Goal: Information Seeking & Learning: Check status

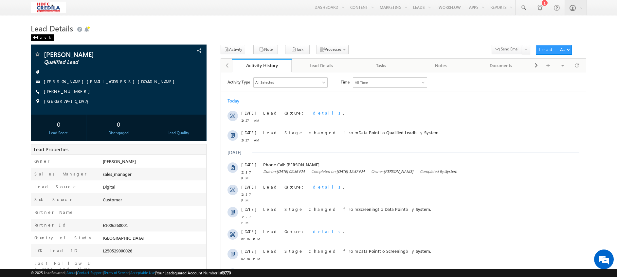
click at [40, 38] on div "Back" at bounding box center [42, 37] width 23 height 7
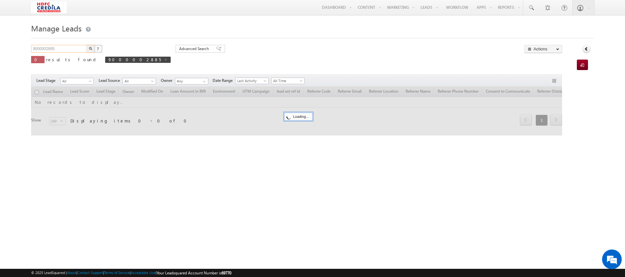
click at [64, 47] on input "9000002885" at bounding box center [59, 49] width 56 height 8
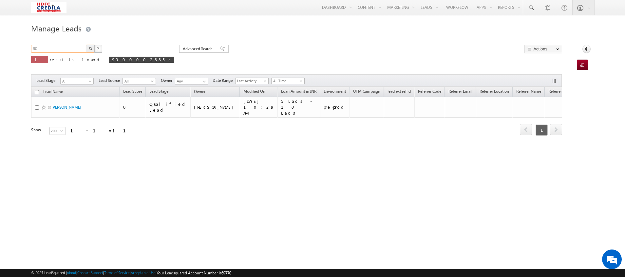
type input "9"
paste input "6190032130"
type input "6190032130"
click at [90, 51] on button "button" at bounding box center [90, 49] width 9 height 8
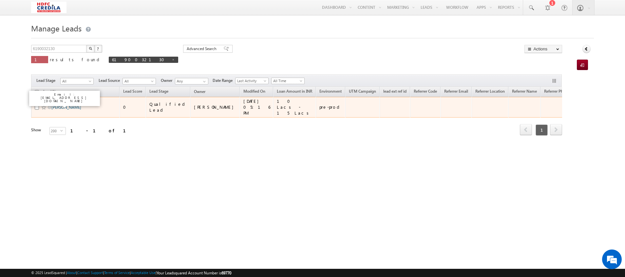
click at [59, 105] on link "[PERSON_NAME]" at bounding box center [66, 107] width 30 height 5
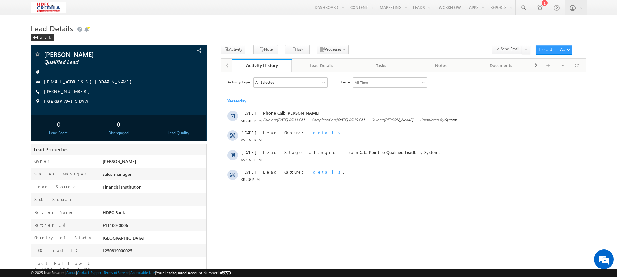
click at [30, 37] on body "Menu [PERSON_NAME] vinay .ryak ala@c redil [DOMAIN_NAME]" at bounding box center [308, 169] width 617 height 338
click at [32, 37] on div "Back" at bounding box center [42, 37] width 23 height 7
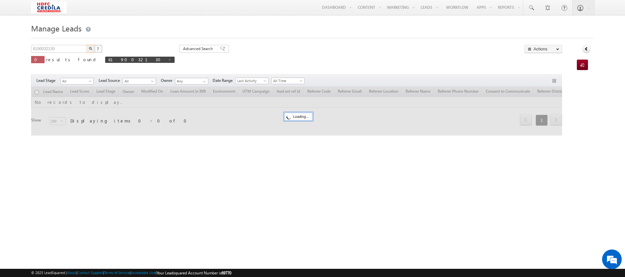
click at [19, 52] on body "Menu [PERSON_NAME] vinay .ryak ala@c redil [DOMAIN_NAME]" at bounding box center [312, 92] width 625 height 185
type input "6666561650"
click at [91, 48] on img "button" at bounding box center [90, 48] width 3 height 3
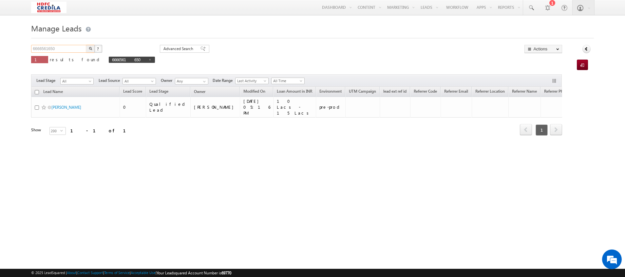
drag, startPoint x: 57, startPoint y: 48, endPoint x: 9, endPoint y: 60, distance: 48.9
click at [9, 60] on body "Menu Vinay Rykala vinay .ryak ala@c redil a.com" at bounding box center [312, 92] width 625 height 185
click at [89, 50] on img "button" at bounding box center [90, 48] width 3 height 3
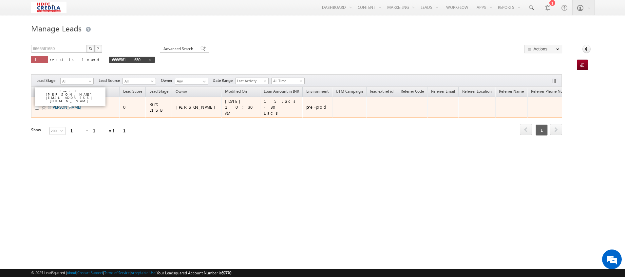
click at [70, 105] on link "Jamadar Abdul Lalesa" at bounding box center [66, 107] width 30 height 5
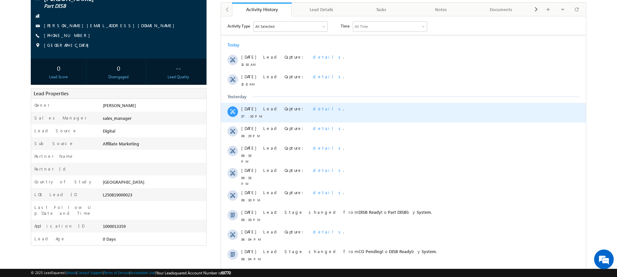
scroll to position [94, 0]
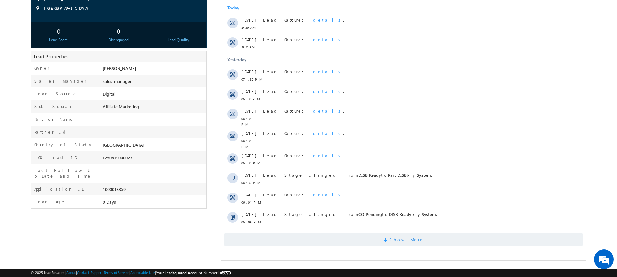
click at [360, 233] on span "Show More" at bounding box center [403, 239] width 358 height 13
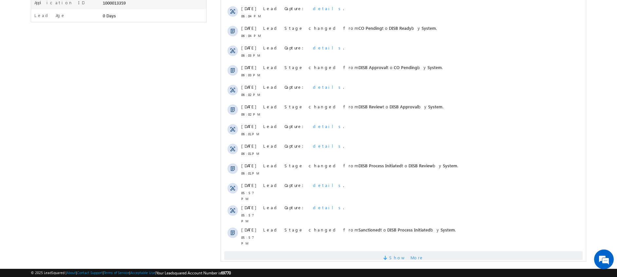
scroll to position [281, 0]
click at [379, 250] on span "Show More" at bounding box center [403, 256] width 358 height 13
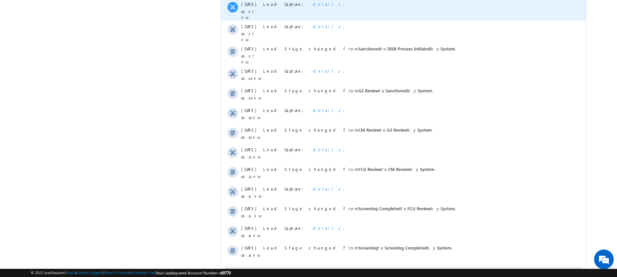
scroll to position [477, 0]
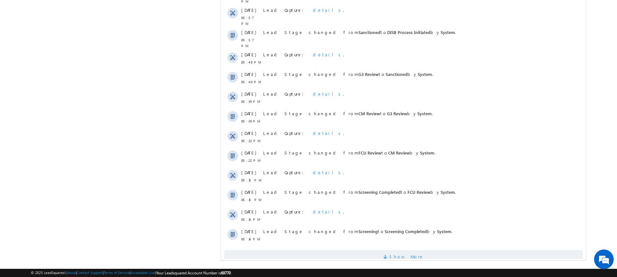
click at [376, 250] on span "Show More" at bounding box center [403, 256] width 358 height 13
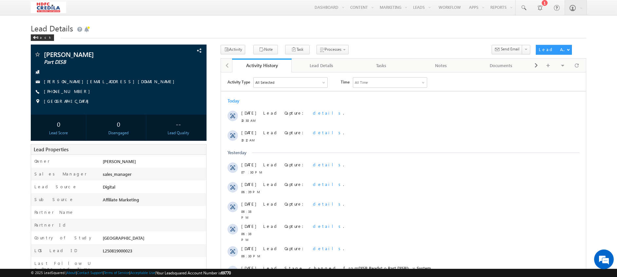
scroll to position [106, 0]
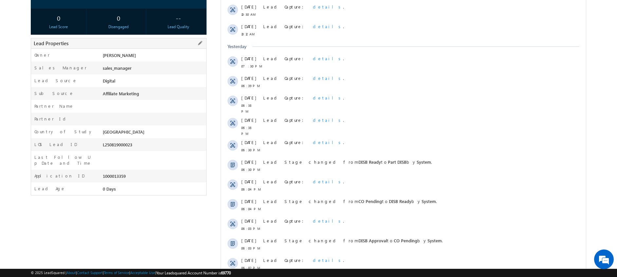
click at [114, 173] on div "1000013359" at bounding box center [153, 177] width 105 height 9
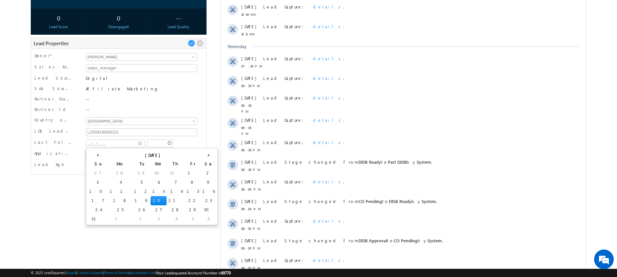
click at [111, 144] on input "__/__/____" at bounding box center [115, 143] width 59 height 8
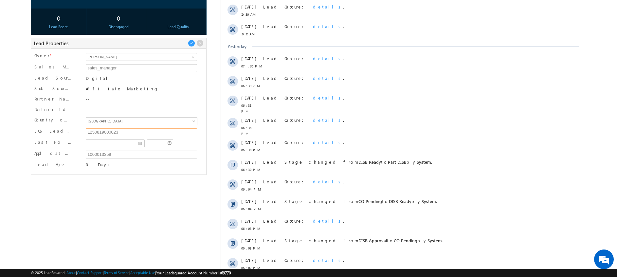
click at [99, 132] on input "L250819000023" at bounding box center [141, 132] width 111 height 8
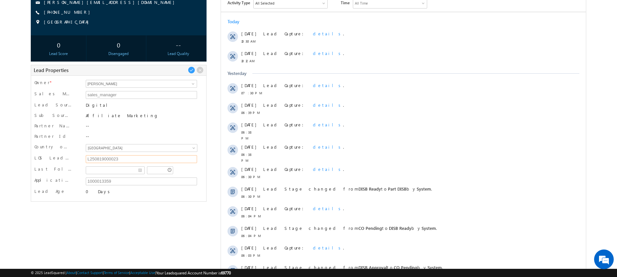
scroll to position [0, 0]
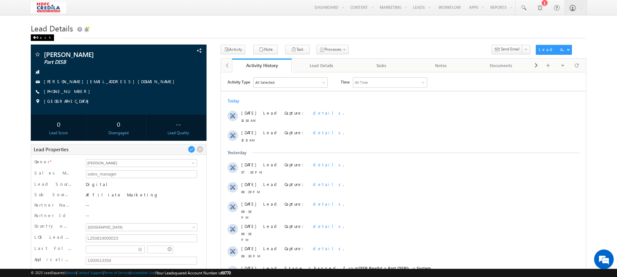
click at [41, 38] on div "Back" at bounding box center [42, 37] width 23 height 7
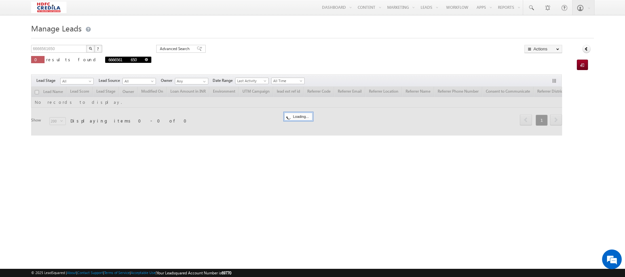
click at [145, 59] on span at bounding box center [146, 59] width 3 height 3
type input "Search Leads"
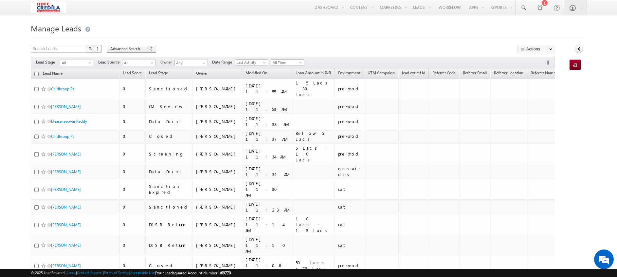
click at [115, 48] on span "Advanced Search" at bounding box center [126, 49] width 32 height 6
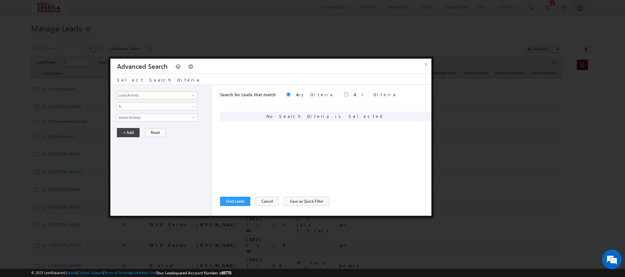
click at [148, 96] on input "Lead Activity" at bounding box center [157, 95] width 81 height 8
click at [193, 95] on span at bounding box center [193, 95] width 5 height 5
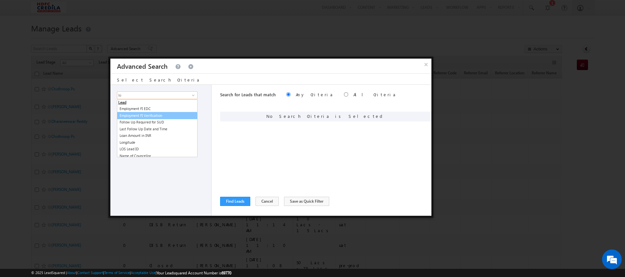
type input "l"
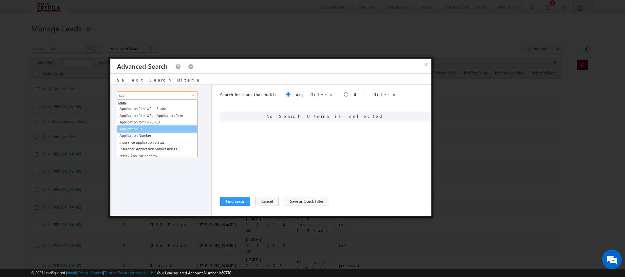
click at [141, 128] on link "Application ID" at bounding box center [157, 129] width 81 height 8
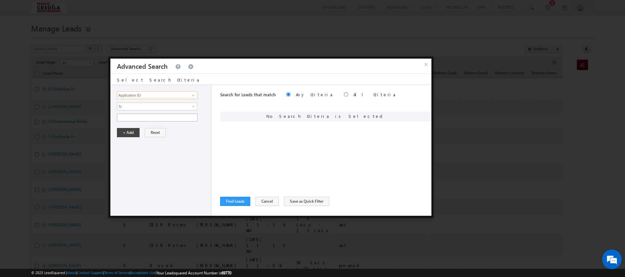
type input "Application ID"
click at [129, 119] on input "text" at bounding box center [157, 118] width 81 height 8
paste input "1000013357"
type input "1000013357"
click at [130, 131] on button "+ Add" at bounding box center [128, 132] width 23 height 9
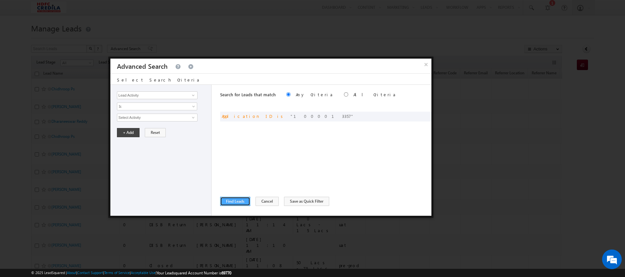
click at [239, 201] on button "Find Leads" at bounding box center [235, 201] width 30 height 9
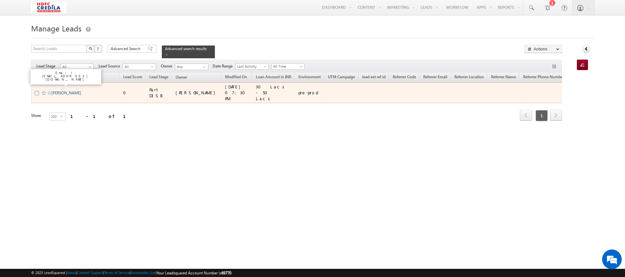
click at [69, 90] on link "[PERSON_NAME]" at bounding box center [66, 92] width 30 height 5
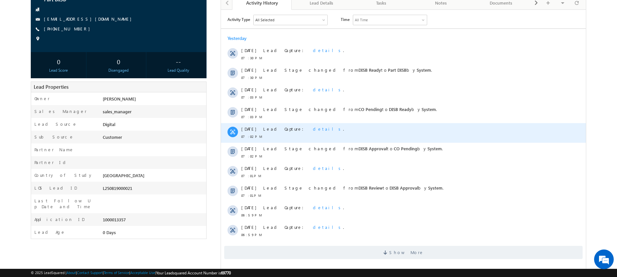
scroll to position [81, 0]
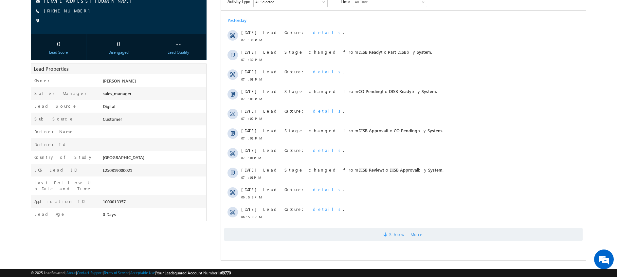
click at [356, 233] on span "Show More" at bounding box center [403, 234] width 358 height 13
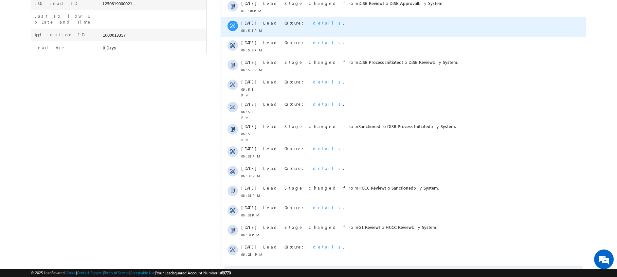
scroll to position [268, 0]
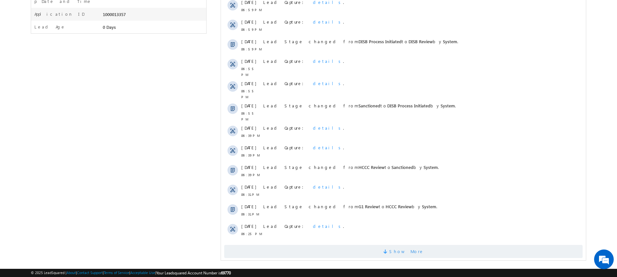
click at [339, 245] on span "Show More" at bounding box center [403, 251] width 358 height 13
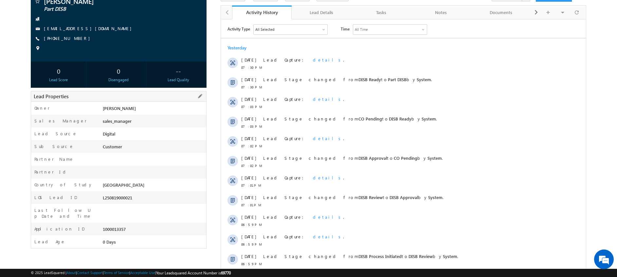
scroll to position [54, 0]
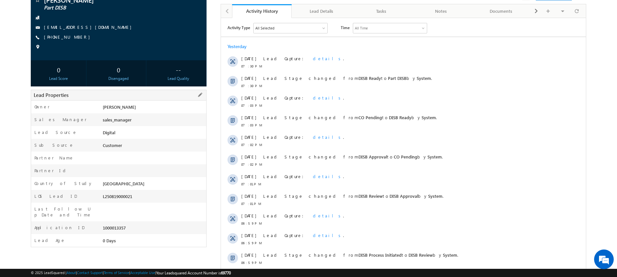
click at [137, 196] on div "L250819000021" at bounding box center [153, 197] width 105 height 9
drag, startPoint x: 137, startPoint y: 195, endPoint x: 99, endPoint y: 200, distance: 37.6
click at [99, 200] on div "LOS Lead ID L250819000021" at bounding box center [118, 196] width 175 height 13
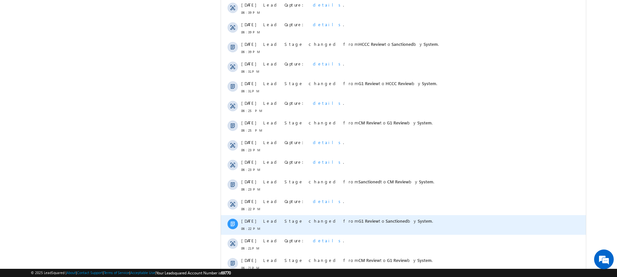
scroll to position [390, 0]
